Goal: Task Accomplishment & Management: Use online tool/utility

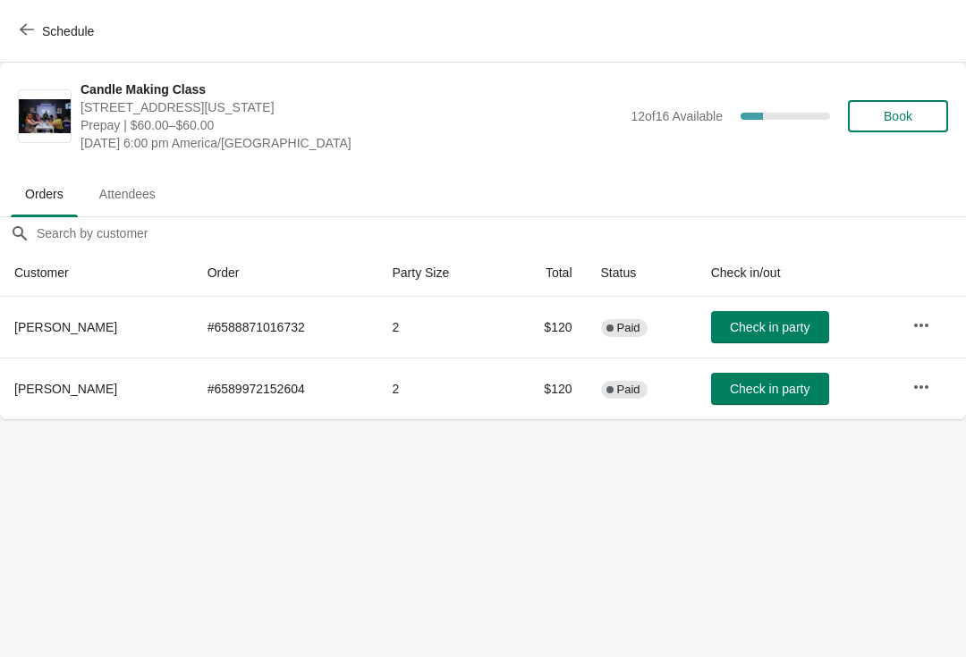
click at [924, 317] on icon "button" at bounding box center [921, 326] width 18 height 18
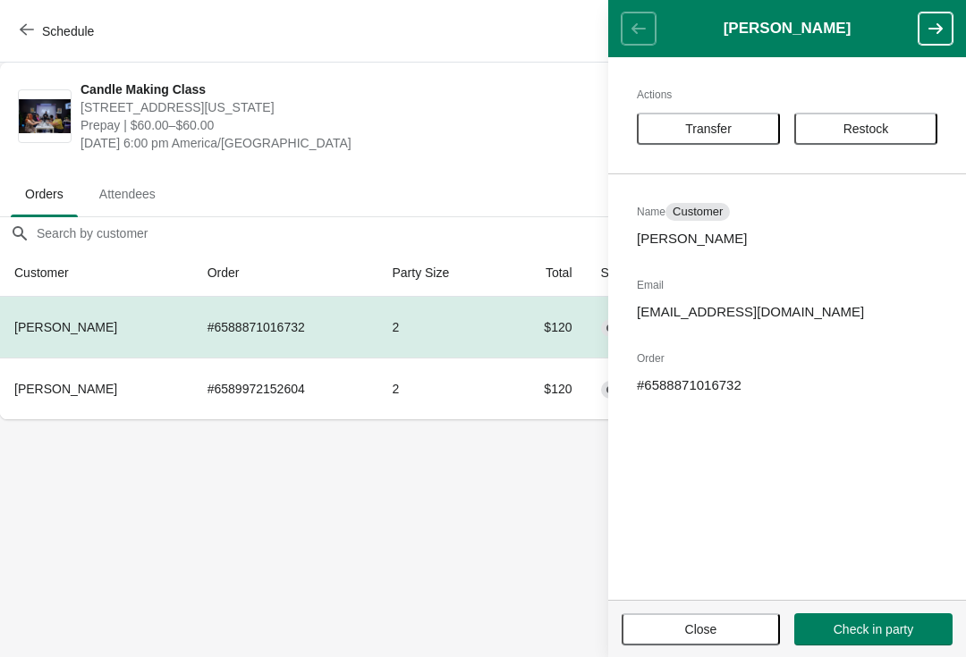
click at [728, 126] on span "Transfer" at bounding box center [708, 129] width 47 height 14
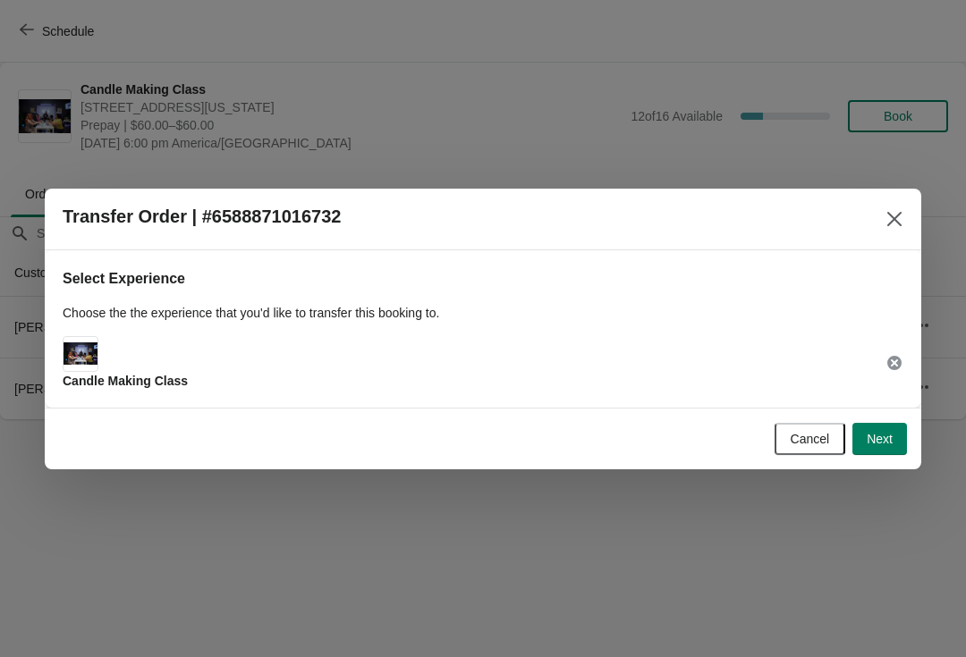
click at [901, 441] on button "Next" at bounding box center [879, 439] width 55 height 32
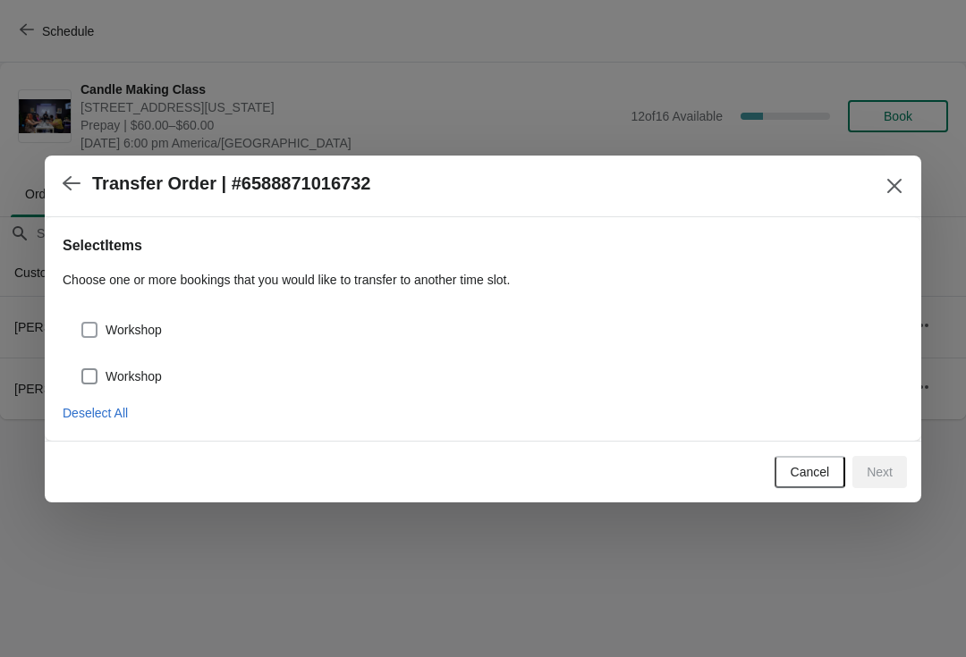
click at [142, 383] on span "Workshop" at bounding box center [134, 377] width 56 height 18
click at [82, 369] on input "Workshop" at bounding box center [81, 369] width 1 height 1
checkbox input "true"
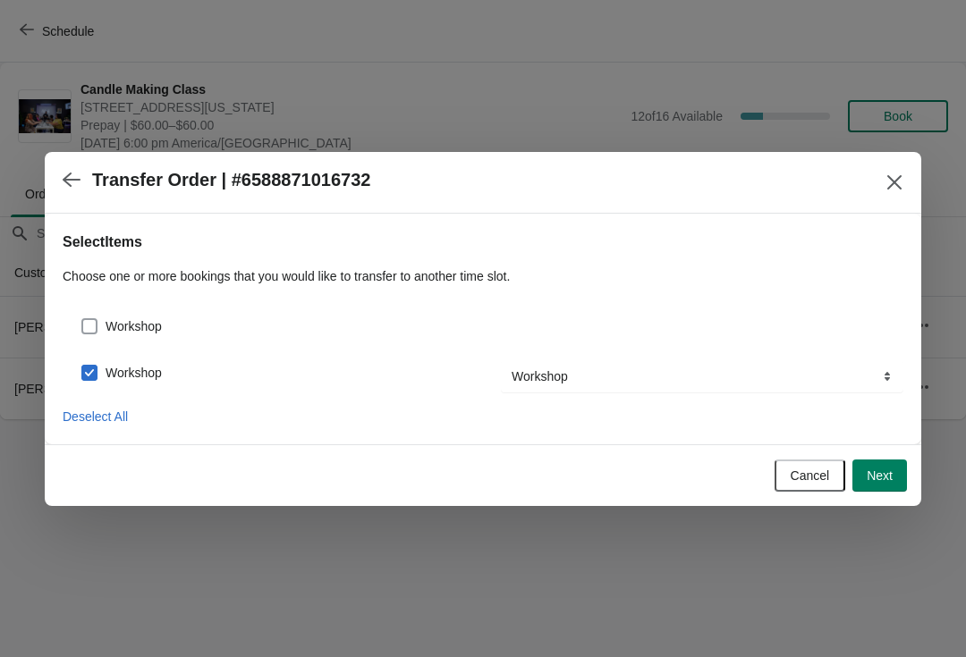
click at [148, 318] on span "Workshop" at bounding box center [134, 327] width 56 height 18
click at [82, 318] on input "Workshop" at bounding box center [81, 318] width 1 height 1
checkbox input "true"
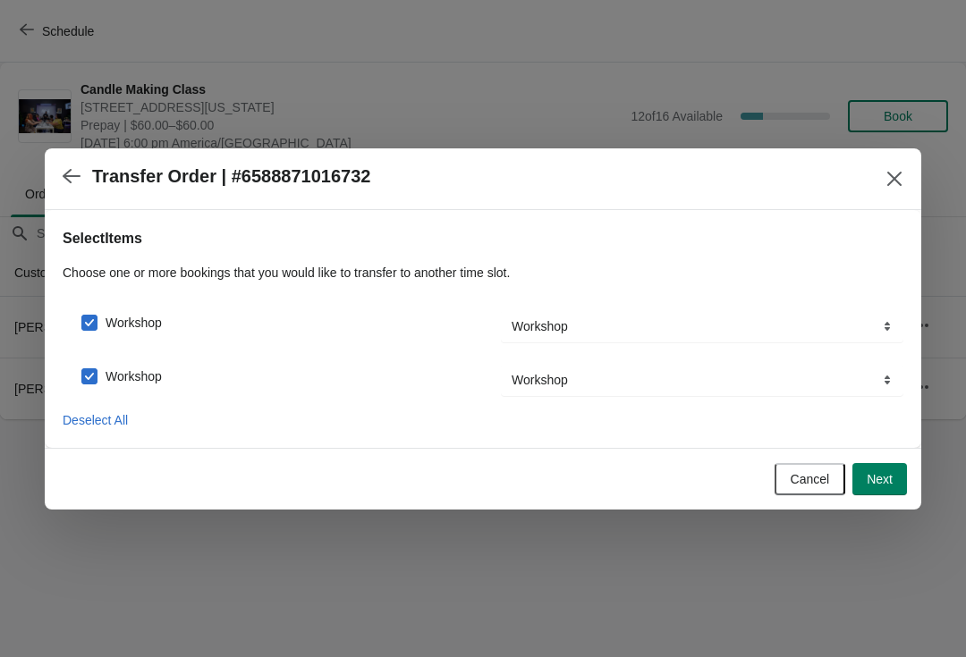
click at [888, 483] on span "Next" at bounding box center [880, 479] width 26 height 14
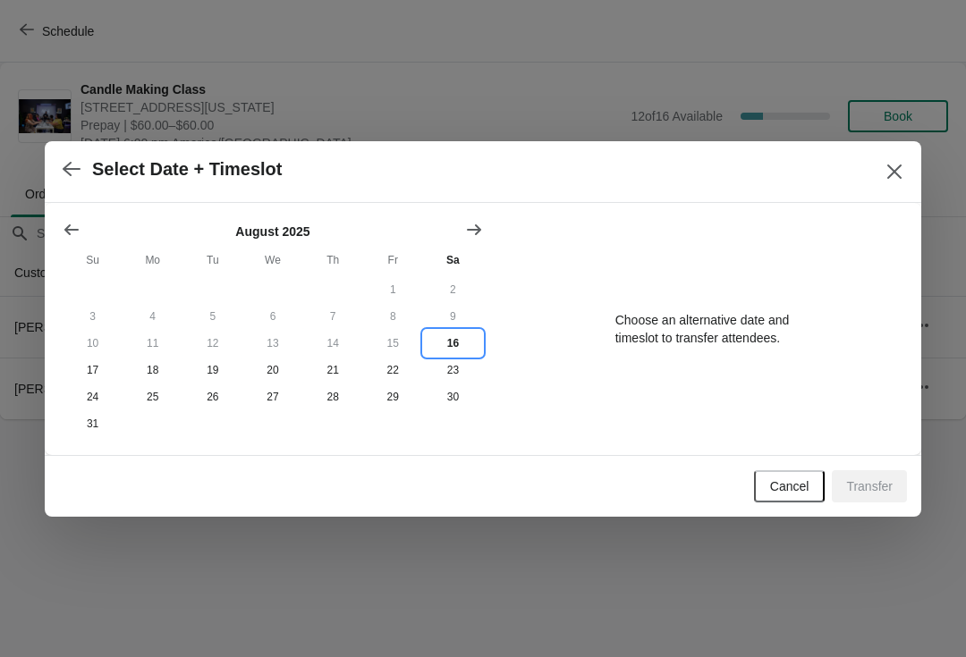
click at [464, 333] on button "16" at bounding box center [453, 343] width 60 height 27
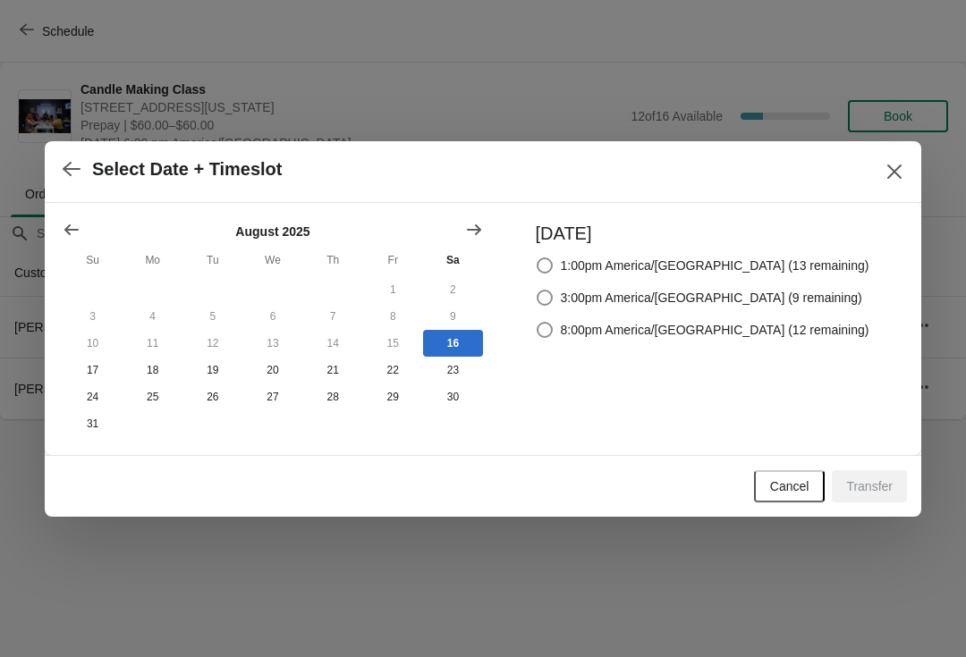
click at [553, 323] on span at bounding box center [545, 330] width 16 height 16
click at [538, 323] on input "8:00pm America/[GEOGRAPHIC_DATA] (12 remaining)" at bounding box center [537, 322] width 1 height 1
radio input "true"
click at [872, 484] on span "Transfer" at bounding box center [869, 486] width 47 height 14
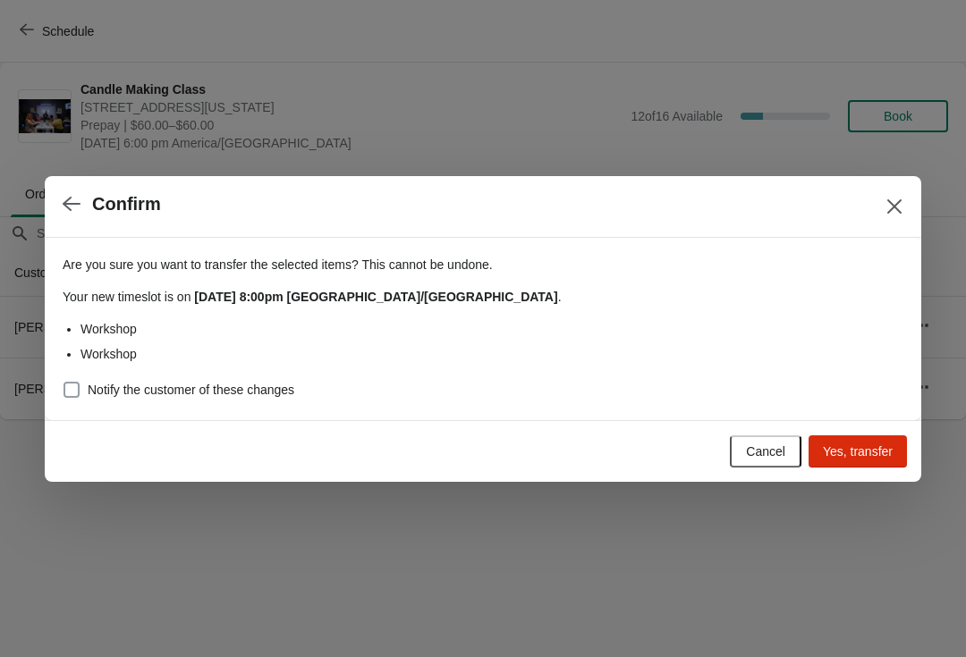
click at [191, 390] on span "Notify the customer of these changes" at bounding box center [191, 390] width 207 height 18
click at [64, 383] on input "Notify the customer of these changes" at bounding box center [64, 382] width 1 height 1
checkbox input "true"
click at [869, 456] on span "Yes, transfer" at bounding box center [858, 452] width 70 height 14
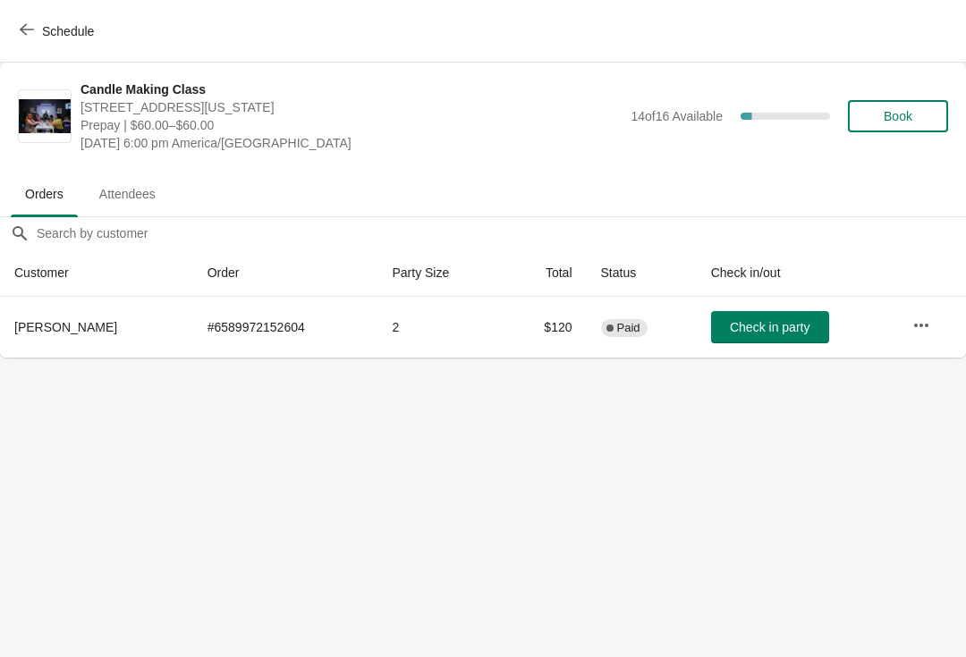
click at [726, 340] on button "Check in party" at bounding box center [770, 327] width 118 height 32
